Goal: Information Seeking & Learning: Check status

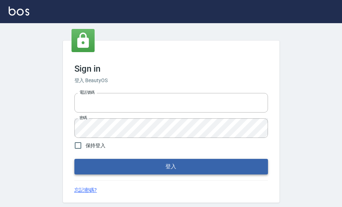
type input "devdev"
click at [163, 164] on button "登入" at bounding box center [171, 166] width 194 height 15
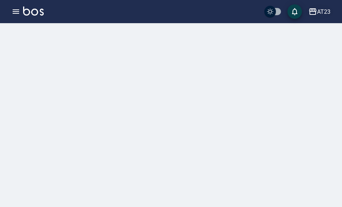
click at [326, 16] on div "AT23" at bounding box center [323, 11] width 13 height 9
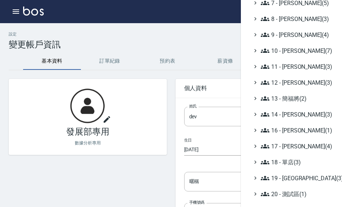
scroll to position [172, 0]
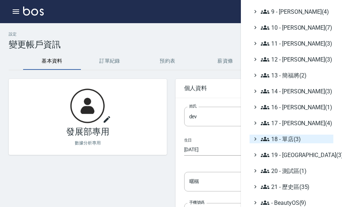
click at [283, 140] on span "18 - 單店(3)" at bounding box center [296, 138] width 70 height 9
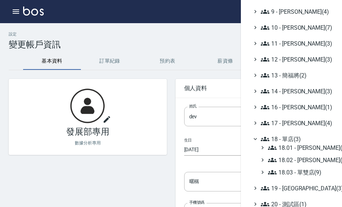
click at [309, 167] on div "18.01 - 劉建鴻(5) 18.02 - 楊秉樺(5) 18.03 - 單雙店(9)" at bounding box center [295, 159] width 77 height 33
click at [311, 170] on span "18.03 - 單雙店(9)" at bounding box center [299, 172] width 63 height 9
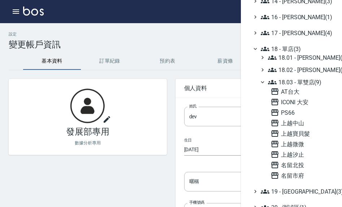
scroll to position [276, 0]
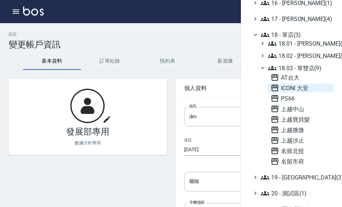
click at [298, 91] on span "ICONI 大安" at bounding box center [301, 88] width 60 height 9
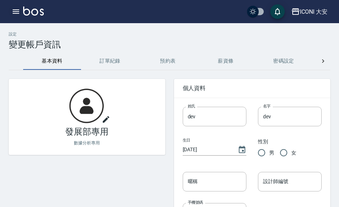
click at [20, 6] on button "button" at bounding box center [16, 11] width 14 height 14
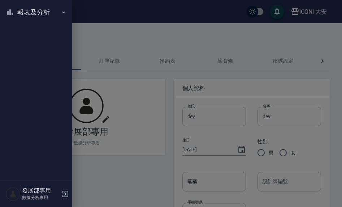
click at [34, 10] on button "報表及分析" at bounding box center [36, 12] width 67 height 19
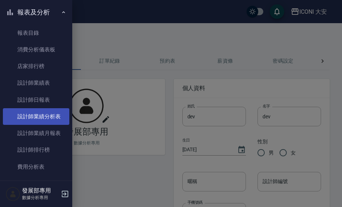
click at [50, 114] on link "設計師業績分析表" at bounding box center [36, 116] width 67 height 17
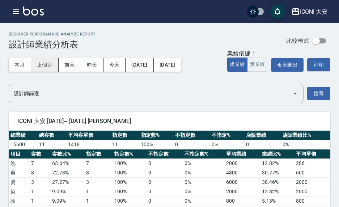
click at [40, 64] on button "上個月" at bounding box center [44, 64] width 27 height 13
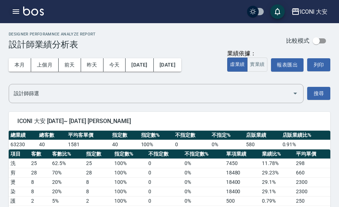
click at [16, 14] on icon "button" at bounding box center [16, 11] width 9 height 9
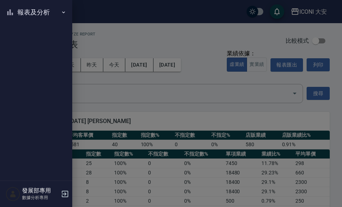
click at [45, 12] on button "報表及分析" at bounding box center [36, 12] width 67 height 19
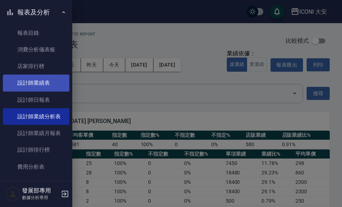
click at [46, 89] on link "設計師業績表" at bounding box center [36, 82] width 67 height 17
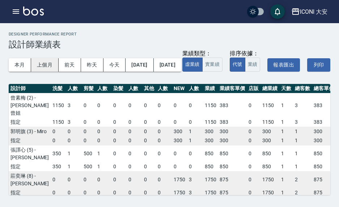
click at [50, 67] on button "上個月" at bounding box center [44, 64] width 27 height 13
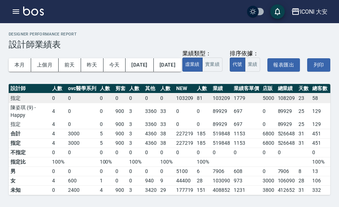
scroll to position [163, 191]
